Goal: Task Accomplishment & Management: Use online tool/utility

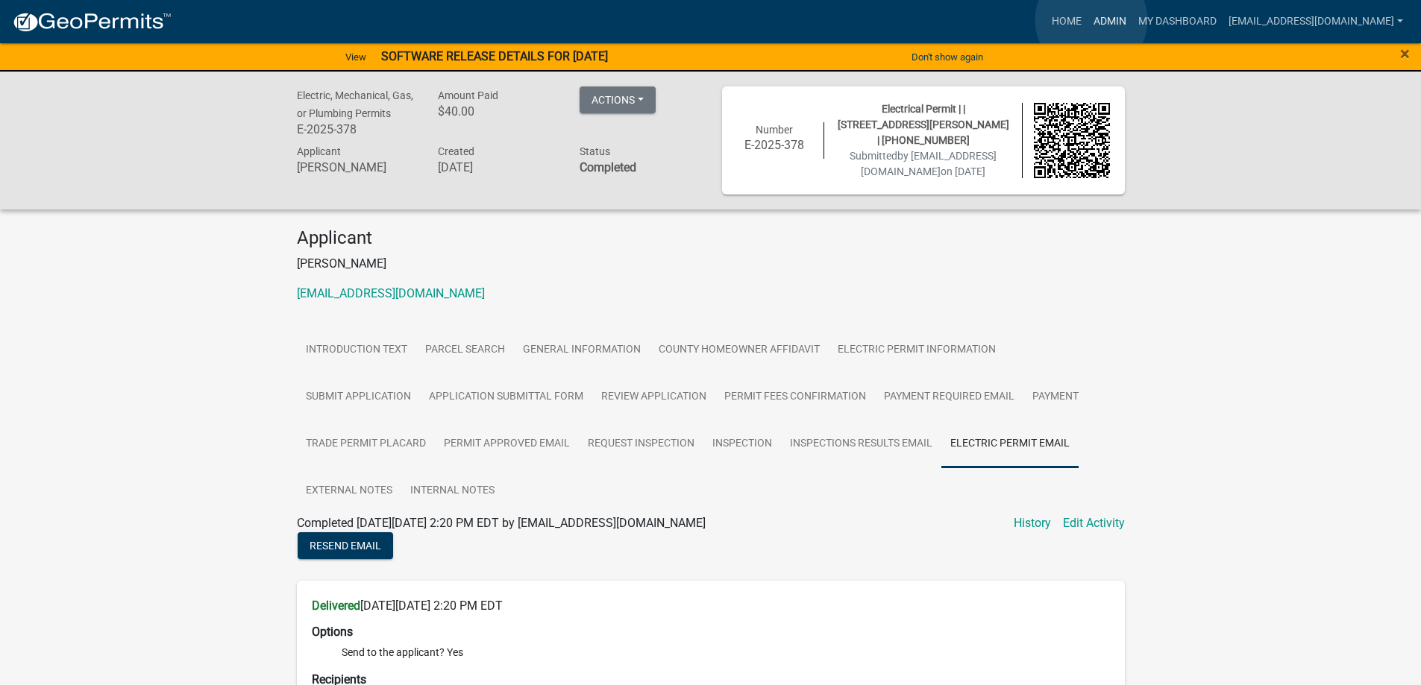
click at [1091, 20] on link "Admin" at bounding box center [1109, 21] width 45 height 28
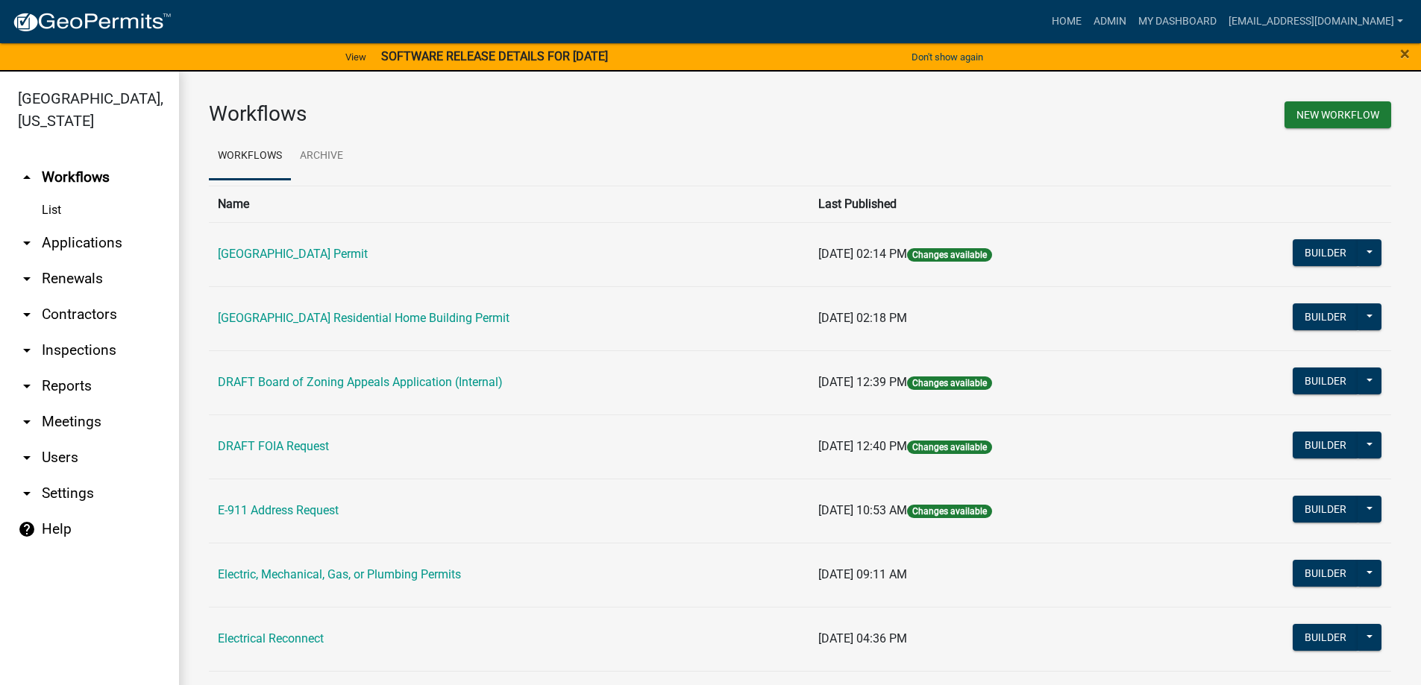
click at [72, 239] on link "arrow_drop_down Applications" at bounding box center [89, 243] width 179 height 36
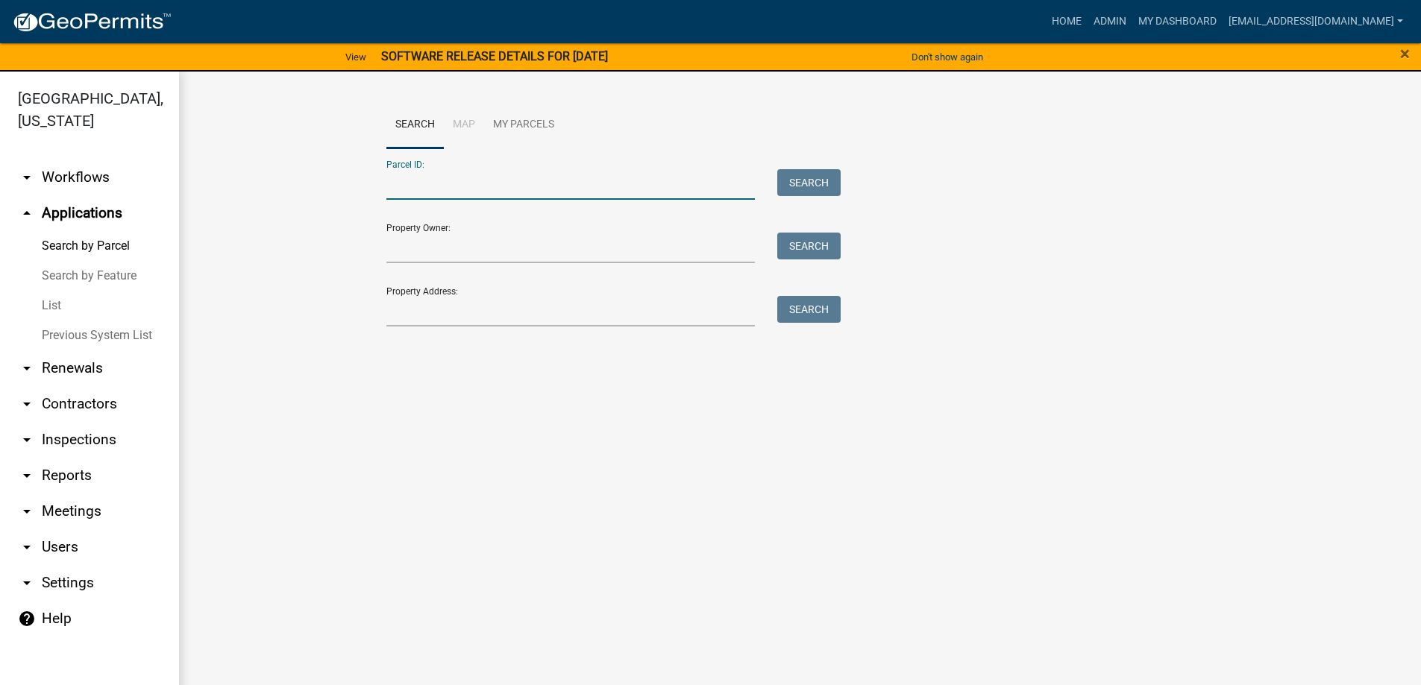
click at [421, 189] on input "Parcel ID:" at bounding box center [570, 184] width 369 height 31
paste input "[PHONE_NUMBER]"
type input "[PHONE_NUMBER]"
click at [815, 180] on button "Search" at bounding box center [808, 182] width 63 height 27
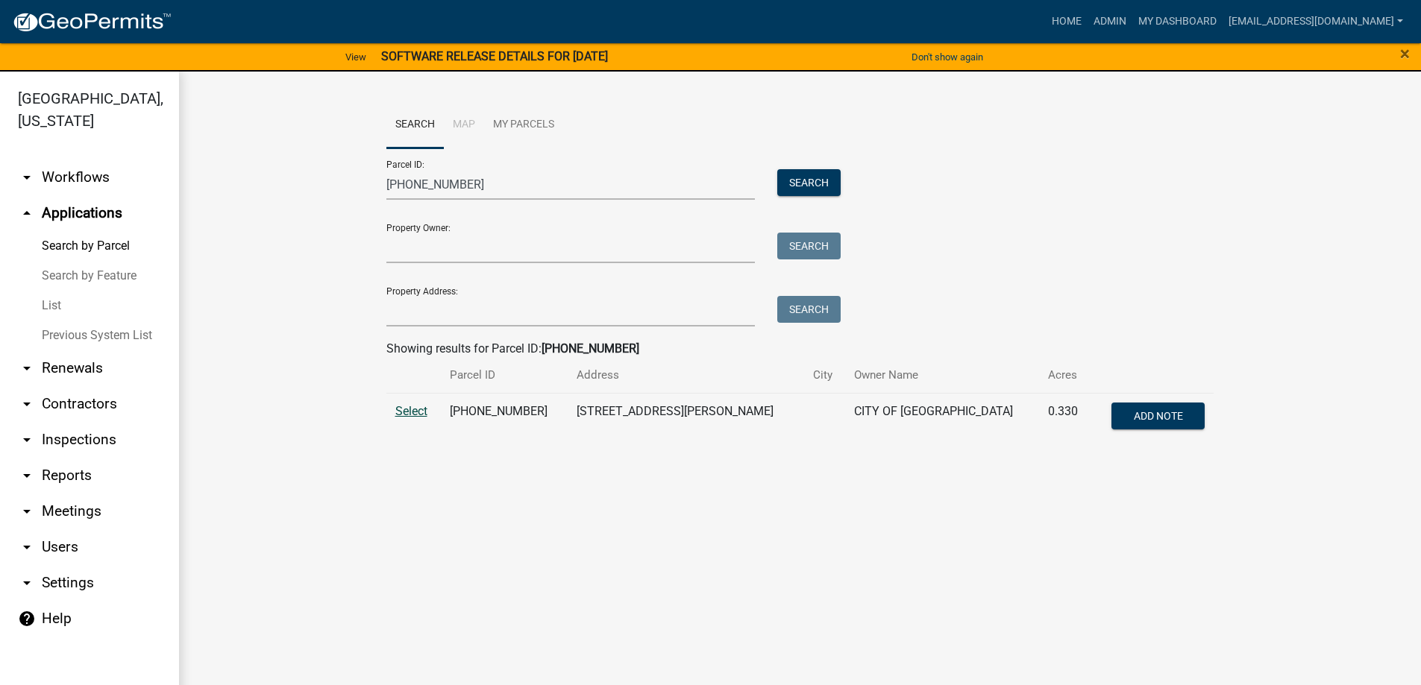
click at [415, 414] on span "Select" at bounding box center [411, 411] width 32 height 14
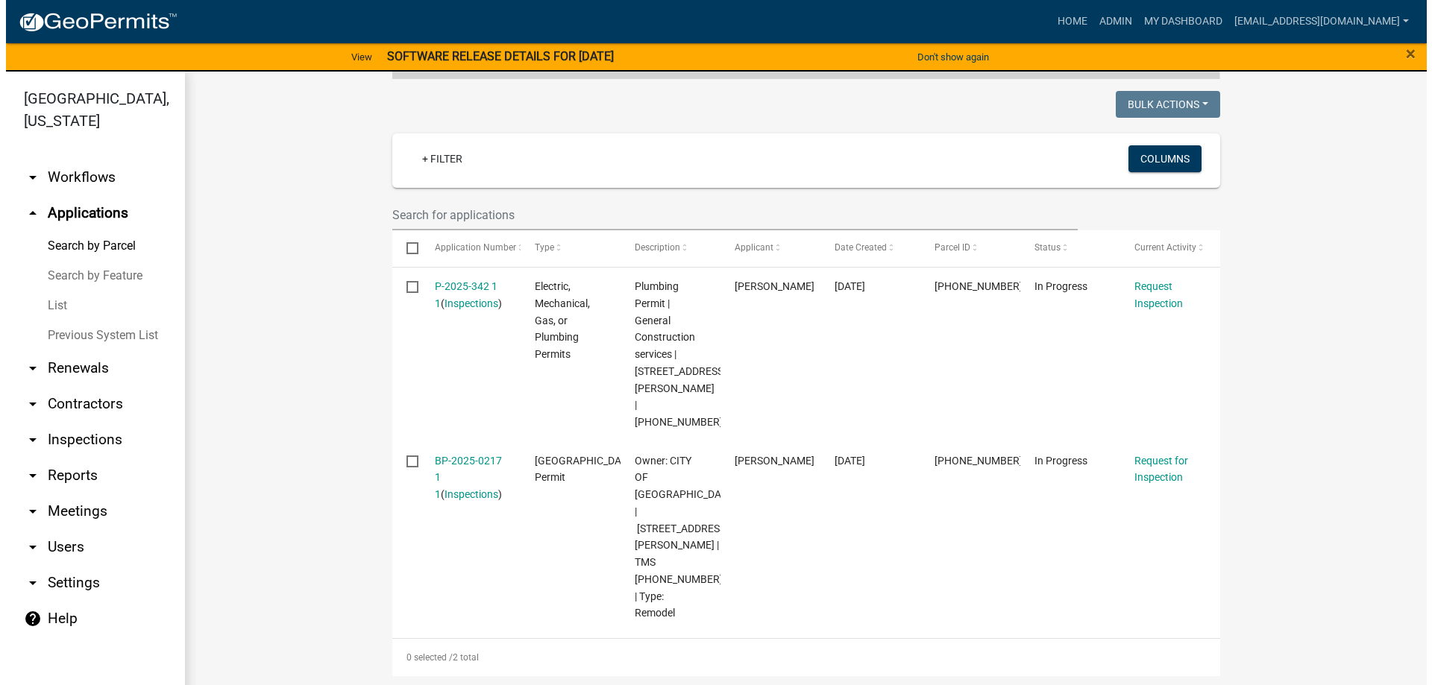
scroll to position [373, 0]
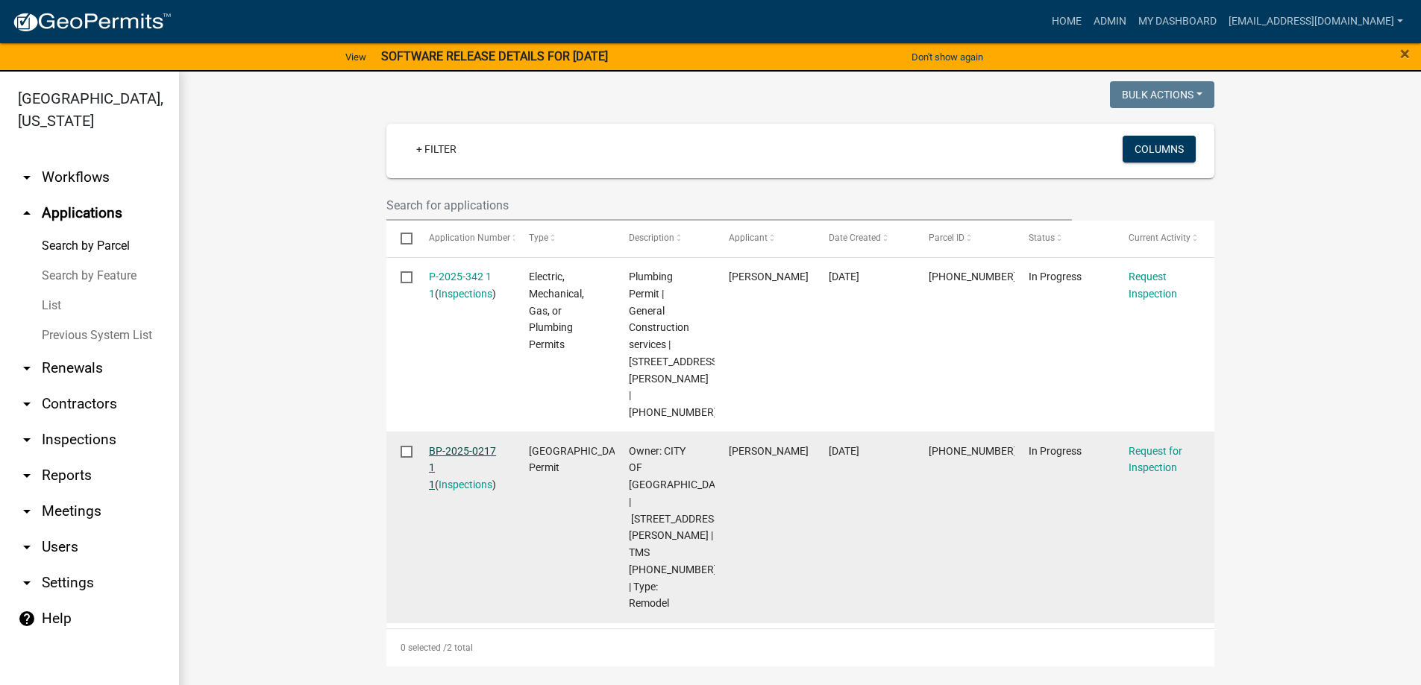
click at [453, 445] on link "BP-2025-0217 1 1" at bounding box center [462, 468] width 67 height 46
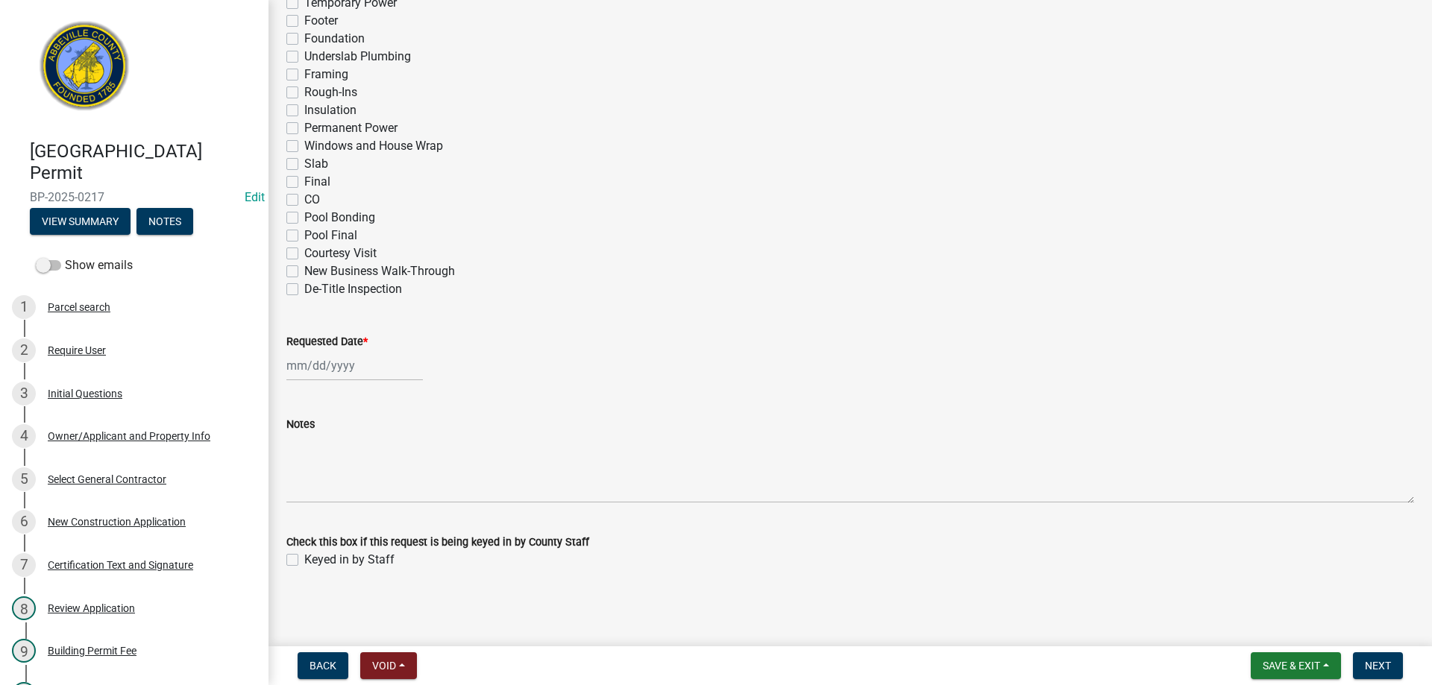
scroll to position [429, 0]
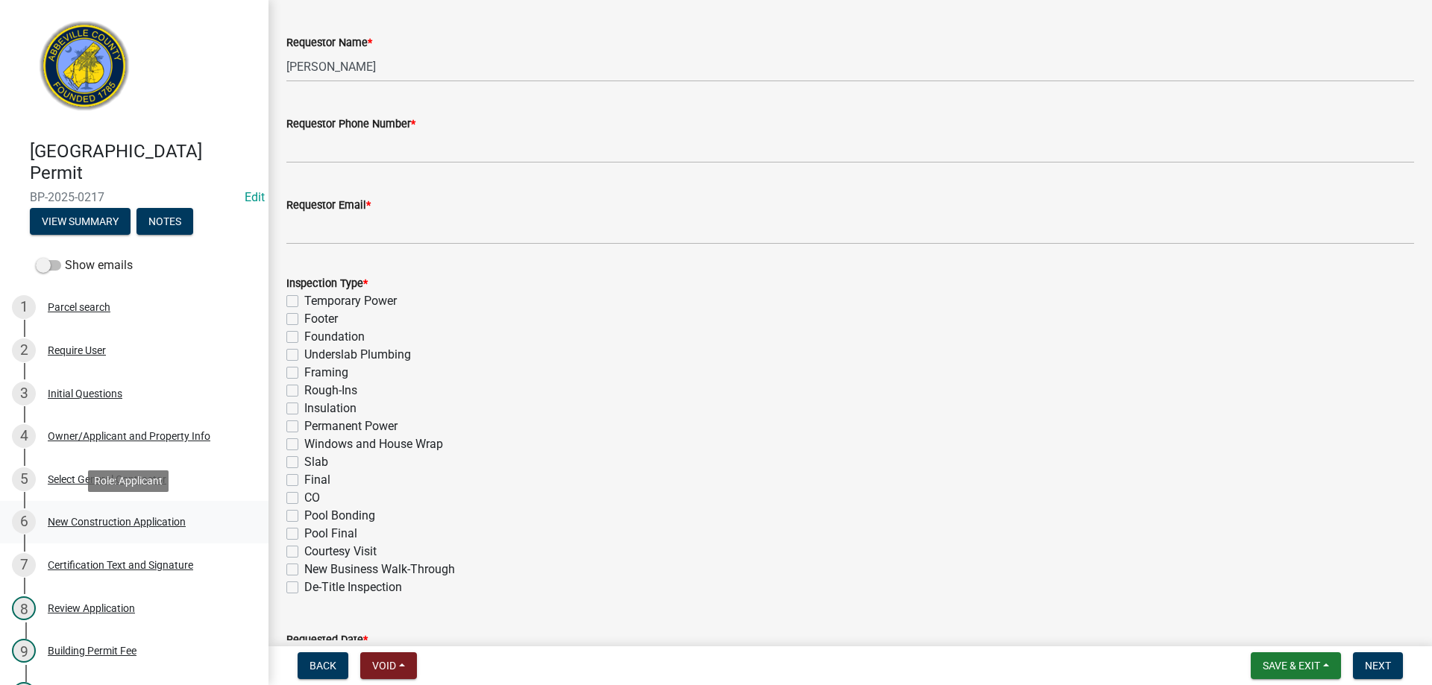
click at [112, 520] on div "New Construction Application" at bounding box center [117, 522] width 138 height 10
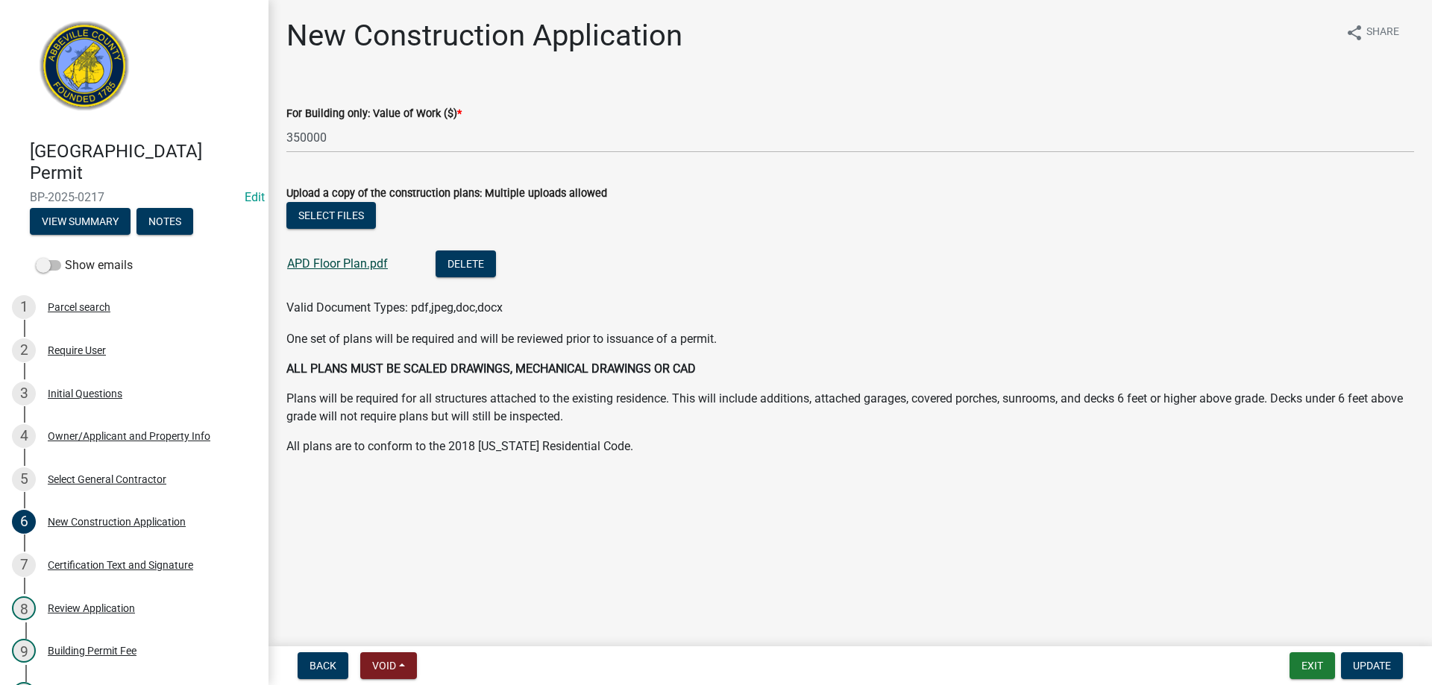
click at [330, 264] on link "APD Floor Plan.pdf" at bounding box center [337, 264] width 101 height 14
